Goal: Task Accomplishment & Management: Use online tool/utility

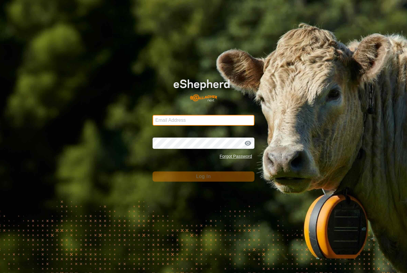
click at [219, 120] on input "Email Address" at bounding box center [204, 120] width 102 height 11
type input "anthony.thexton7@outlook.com"
click at [204, 177] on button "Log In" at bounding box center [204, 177] width 102 height 10
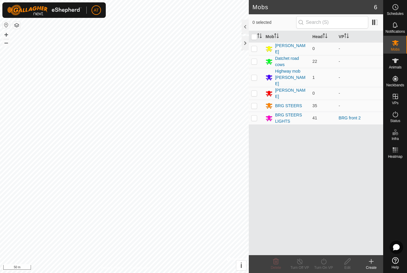
click at [258, 112] on td at bounding box center [256, 118] width 14 height 13
checkbox input "true"
click at [329, 260] on turn-on-svg-icon at bounding box center [324, 261] width 24 height 7
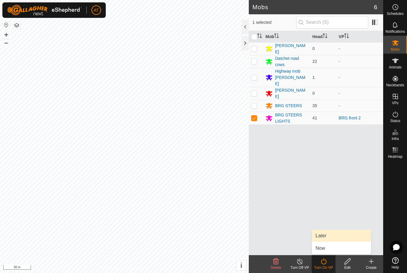
click at [337, 236] on link "Later" at bounding box center [341, 236] width 59 height 12
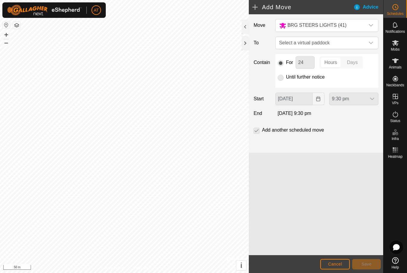
click at [338, 261] on button "Cancel" at bounding box center [336, 264] width 30 height 10
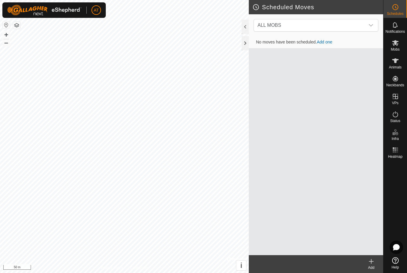
click at [242, 50] on div at bounding box center [245, 43] width 7 height 14
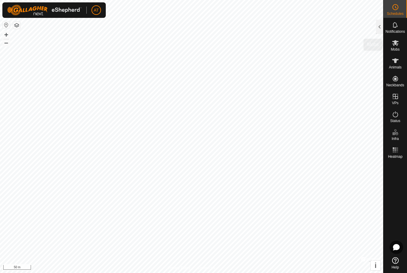
click at [397, 46] on icon at bounding box center [395, 43] width 7 height 6
click at [401, 45] on es-mob-svg-icon at bounding box center [395, 43] width 11 height 10
click at [377, 24] on div at bounding box center [379, 27] width 7 height 14
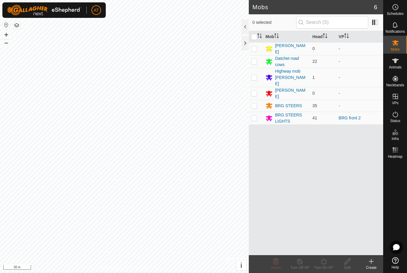
click at [257, 116] on p-checkbox at bounding box center [254, 118] width 6 height 5
checkbox input "true"
click at [324, 260] on icon at bounding box center [323, 261] width 7 height 7
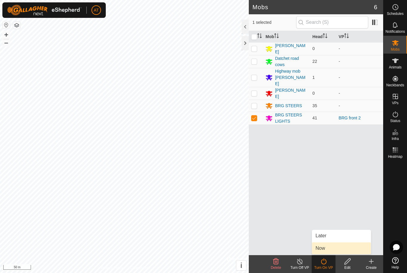
click at [326, 249] on link "Now" at bounding box center [341, 249] width 59 height 12
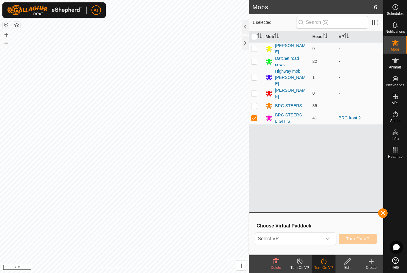
click at [332, 237] on div "dropdown trigger" at bounding box center [328, 239] width 12 height 12
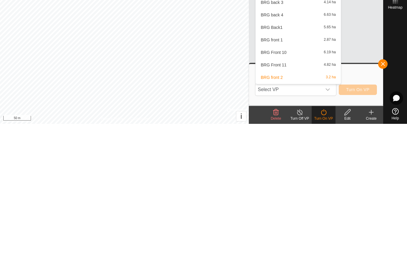
scroll to position [321, 0]
click at [324, 186] on span "2.87 ha" at bounding box center [330, 188] width 12 height 4
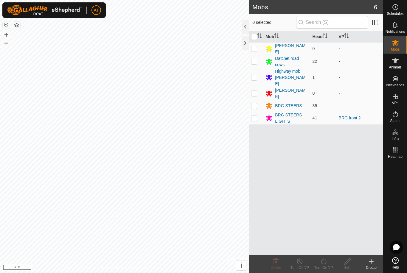
click at [257, 103] on td at bounding box center [256, 106] width 14 height 12
checkbox input "true"
click at [256, 90] on td at bounding box center [256, 93] width 14 height 13
checkbox input "true"
click at [254, 103] on p-checkbox at bounding box center [254, 105] width 6 height 5
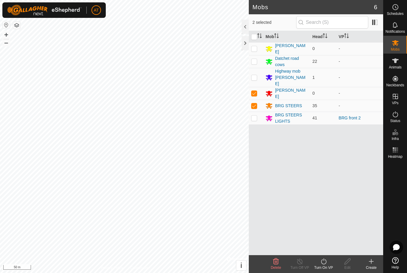
checkbox input "false"
click at [255, 89] on td at bounding box center [256, 93] width 14 height 13
checkbox input "false"
click at [257, 116] on p-checkbox at bounding box center [254, 118] width 6 height 5
checkbox input "true"
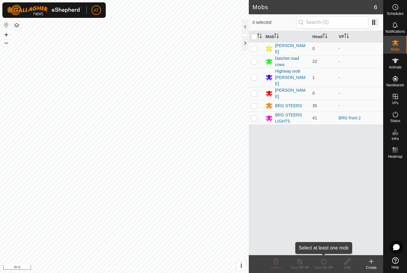
click at [331, 261] on turn-on-svg-icon at bounding box center [324, 261] width 24 height 7
click at [253, 116] on p-checkbox at bounding box center [254, 118] width 6 height 5
checkbox input "true"
click at [325, 264] on icon at bounding box center [323, 262] width 5 height 6
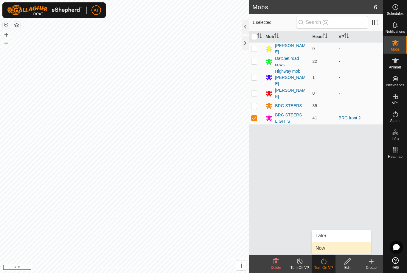
click at [337, 246] on link "Now" at bounding box center [341, 249] width 59 height 12
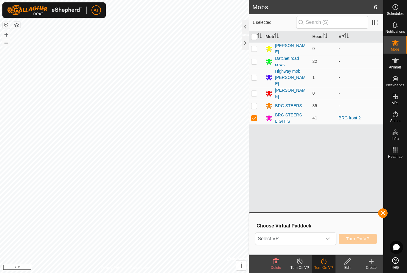
click at [331, 237] on div "dropdown trigger" at bounding box center [328, 239] width 12 height 12
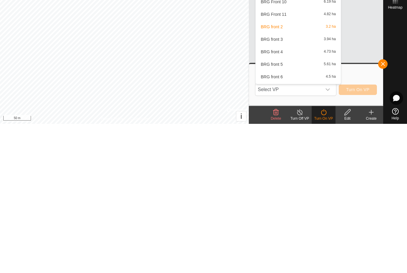
scroll to position [352, 0]
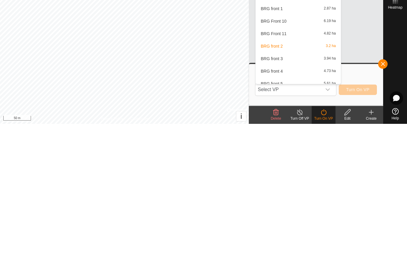
click at [326, 194] on span "3.2 ha" at bounding box center [331, 196] width 10 height 4
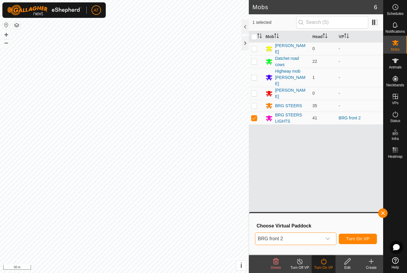
click at [364, 236] on button "Turn On VP" at bounding box center [358, 239] width 38 height 10
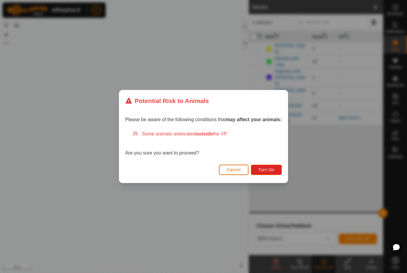
click at [273, 171] on span "Turn On" at bounding box center [267, 170] width 16 height 5
